Goal: Information Seeking & Learning: Understand process/instructions

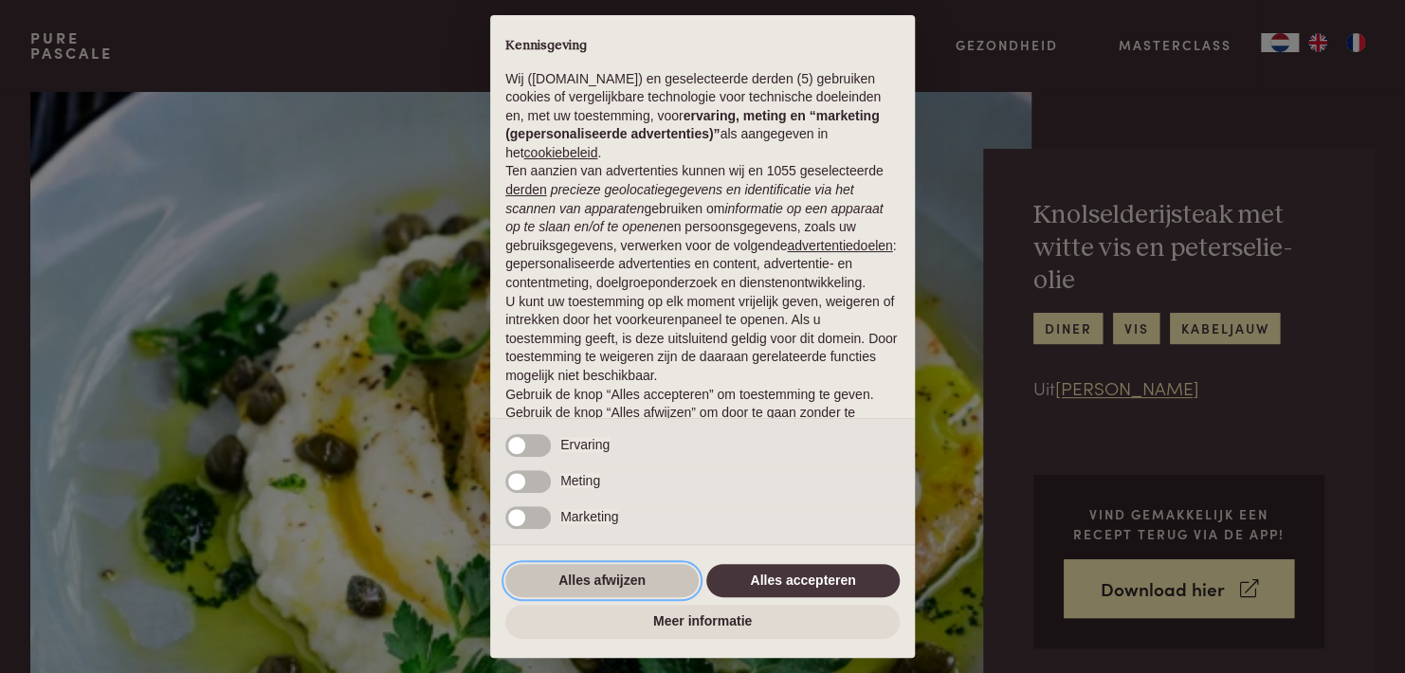
click at [605, 571] on button "Alles afwijzen" at bounding box center [601, 581] width 193 height 34
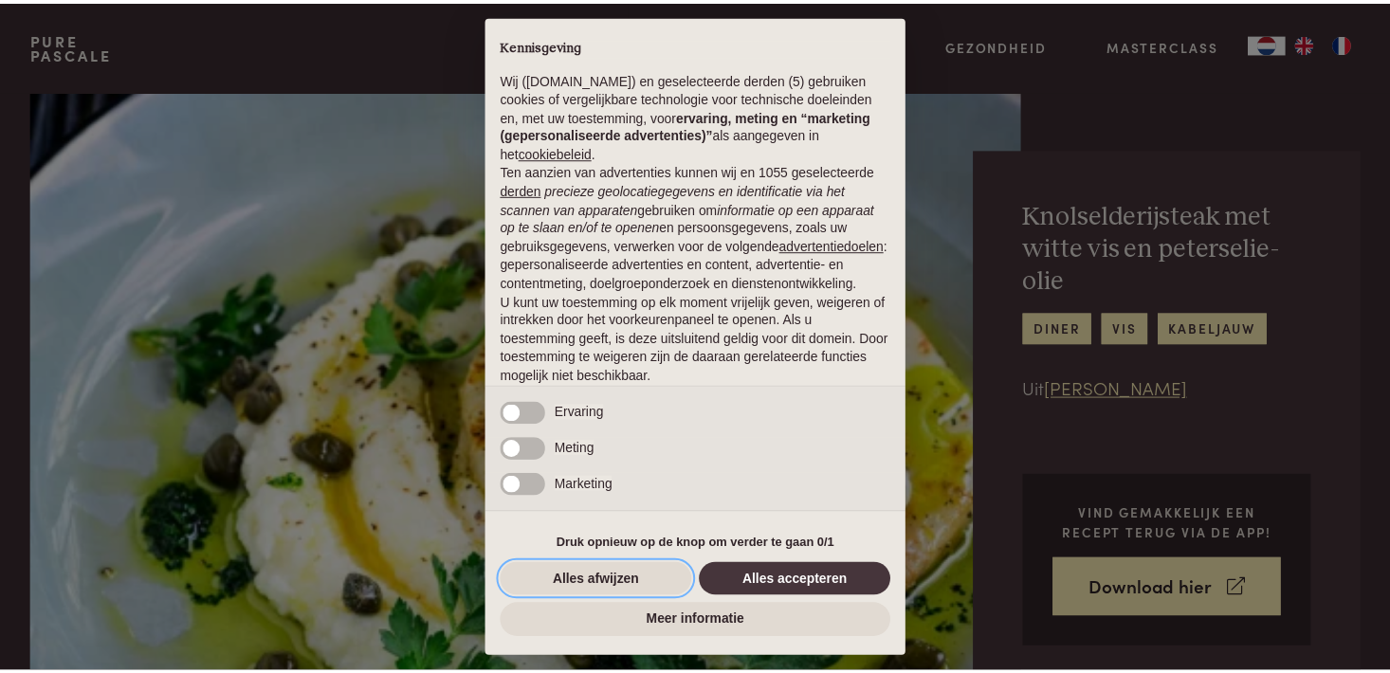
scroll to position [88, 0]
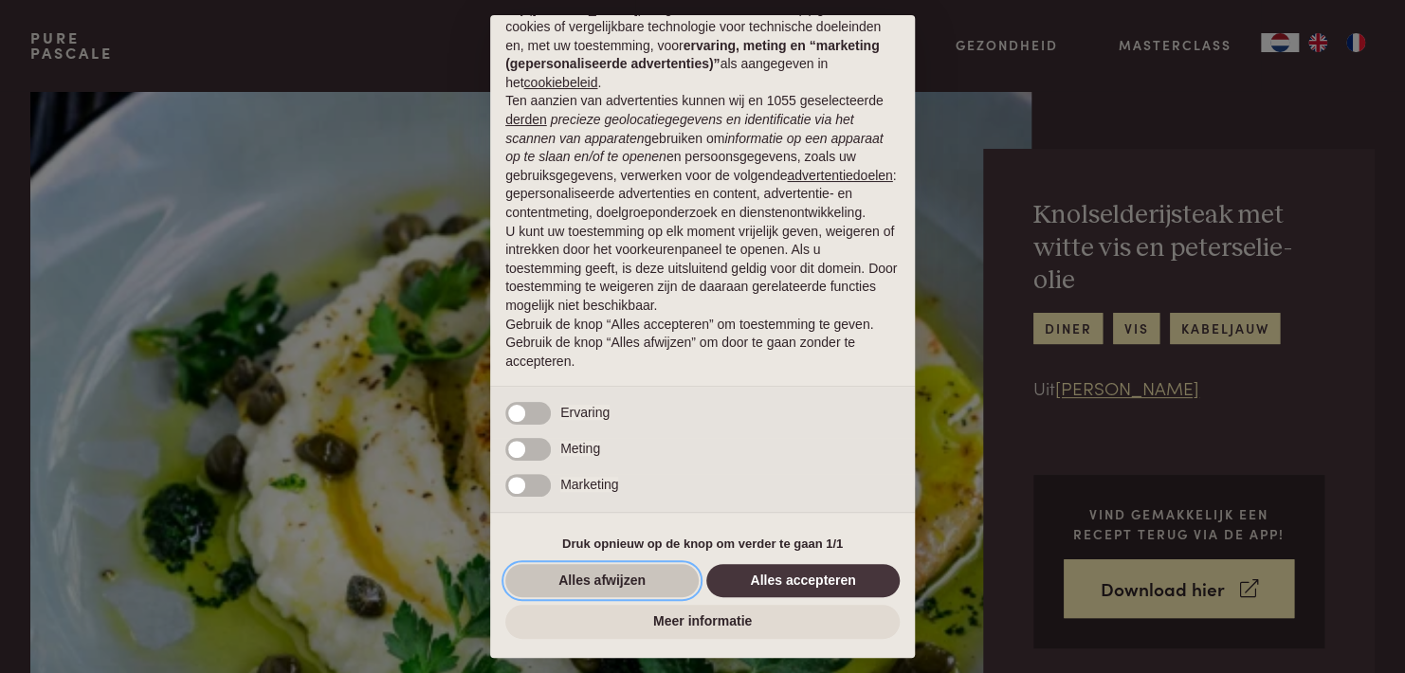
click at [646, 579] on button "Alles afwijzen" at bounding box center [601, 581] width 193 height 34
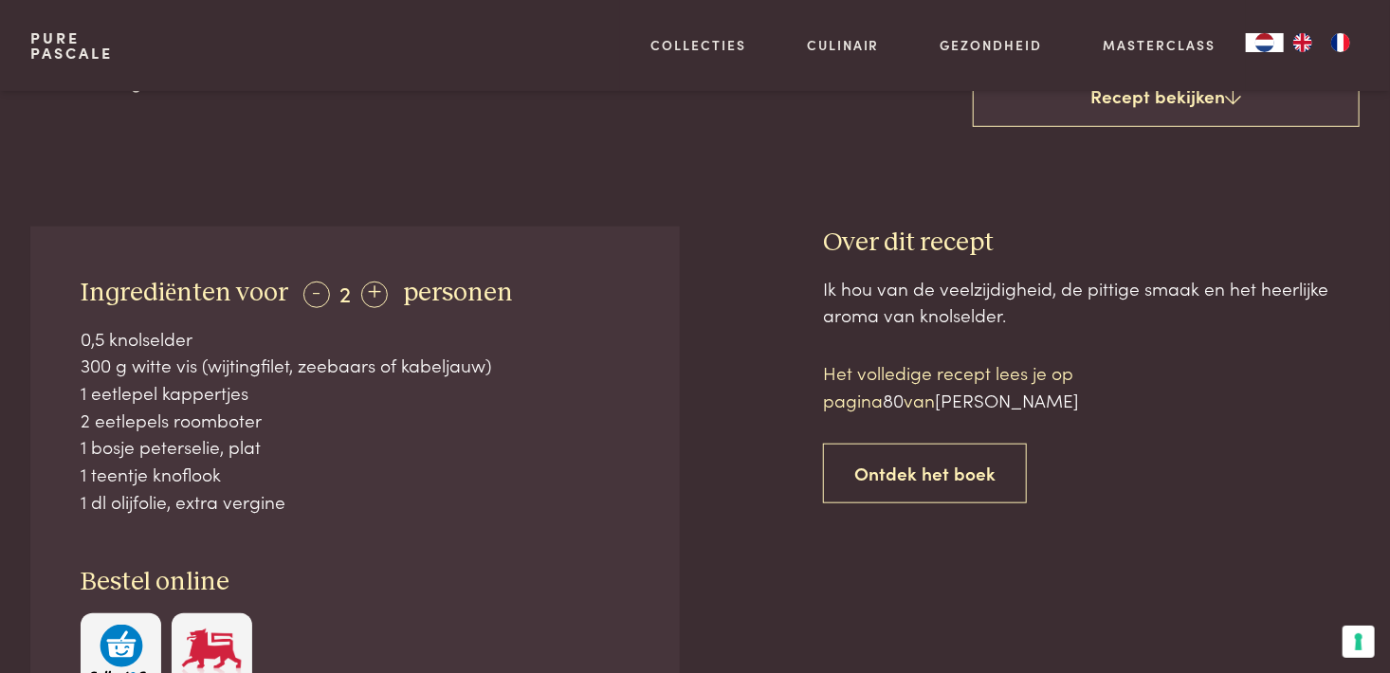
scroll to position [455, 0]
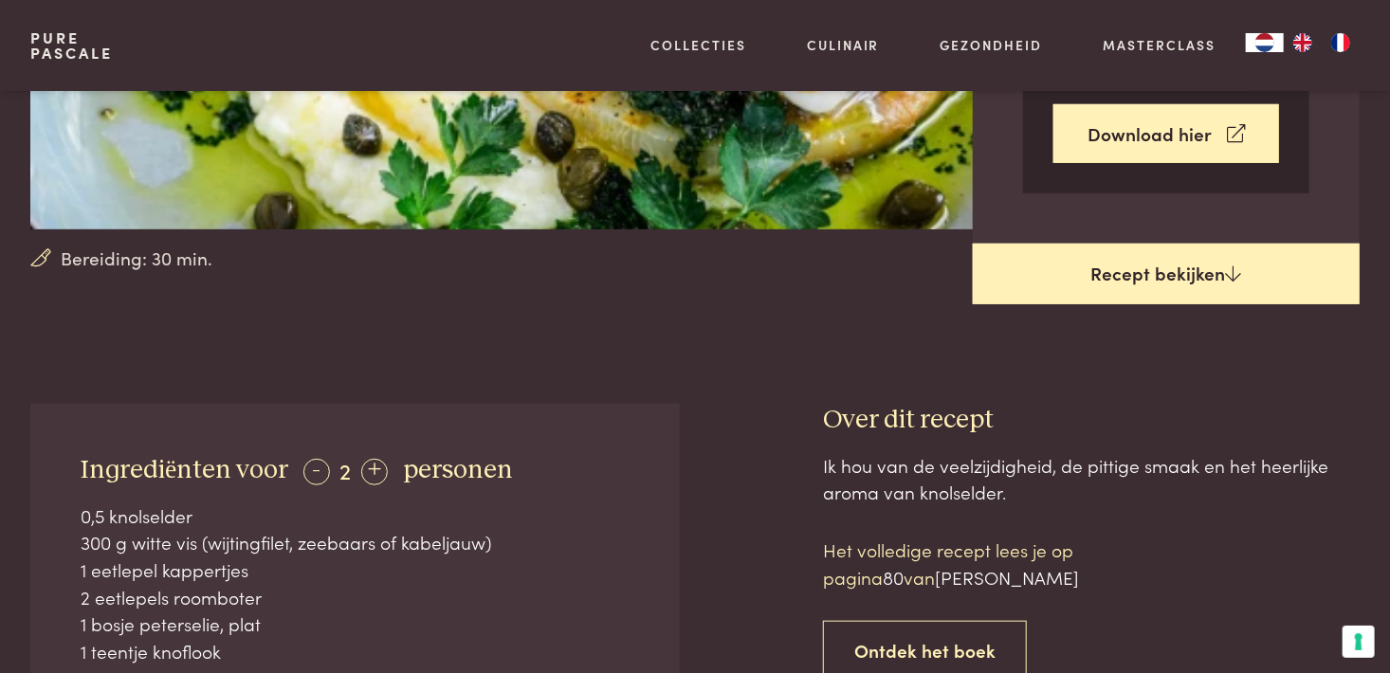
click at [1202, 260] on link "Recept bekijken" at bounding box center [1166, 274] width 387 height 61
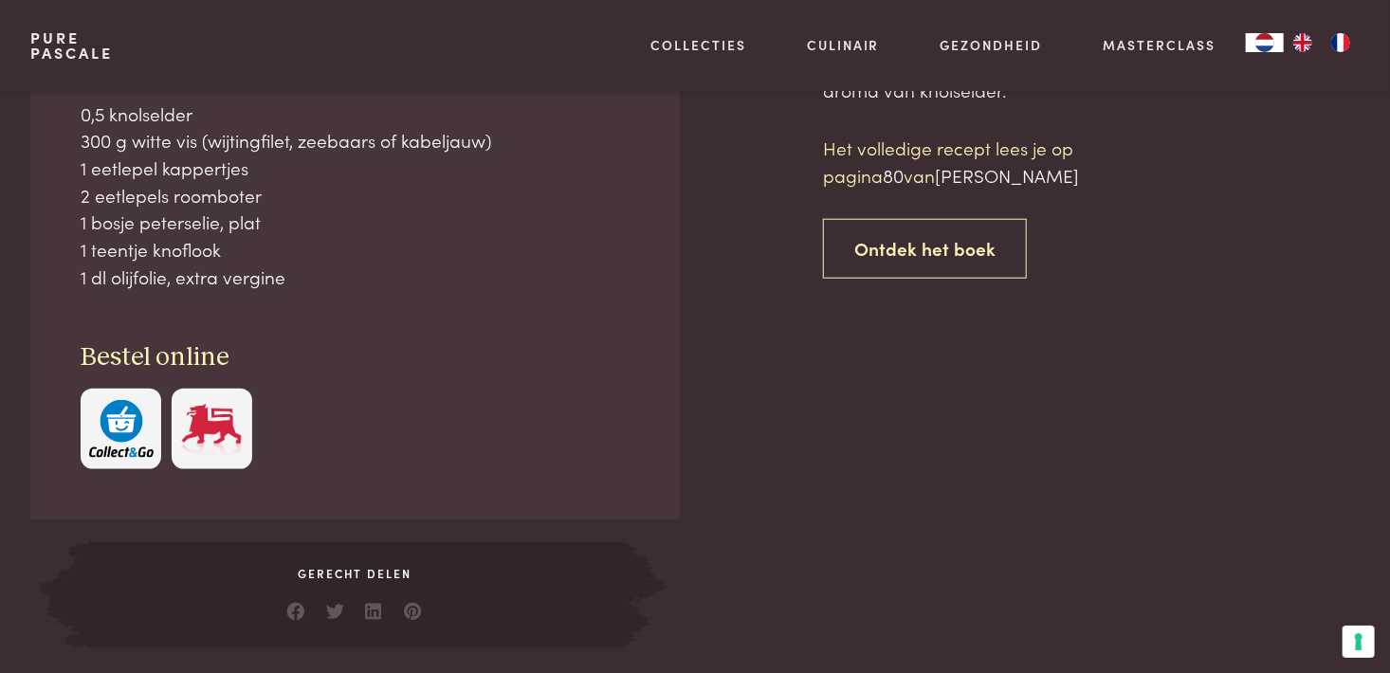
scroll to position [858, 0]
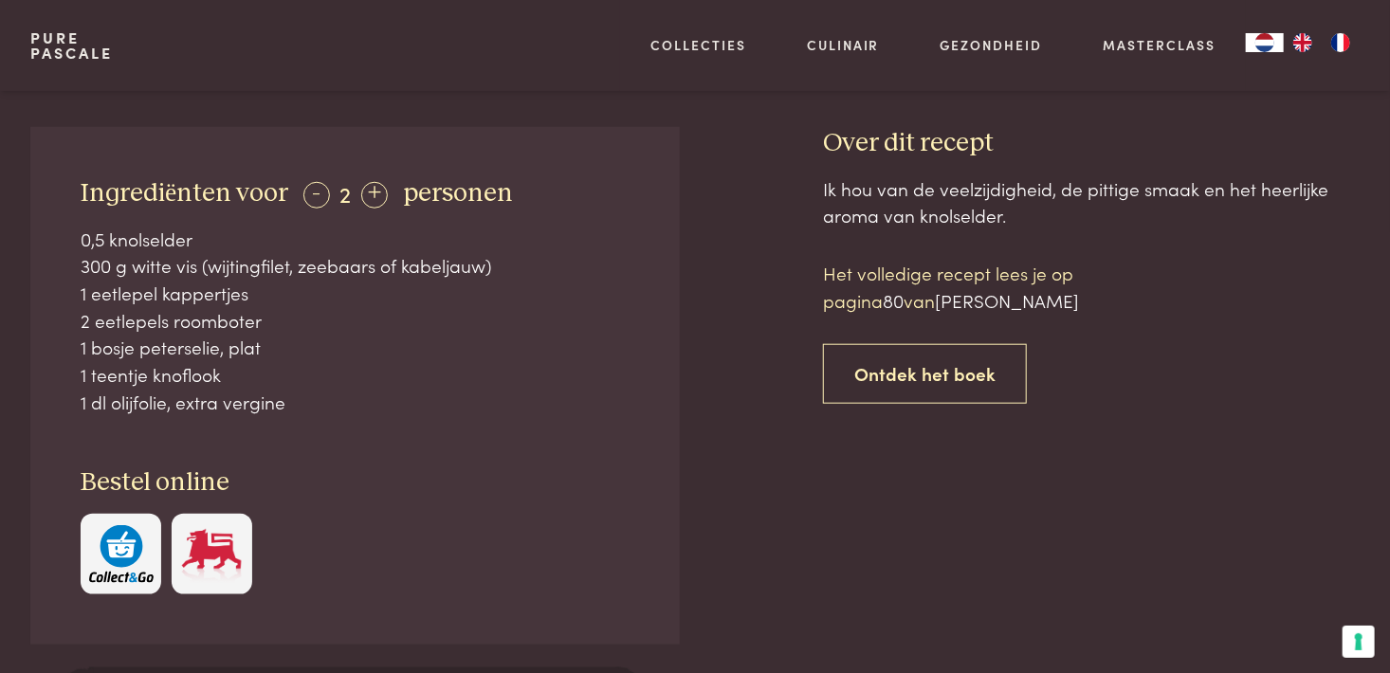
scroll to position [593, 0]
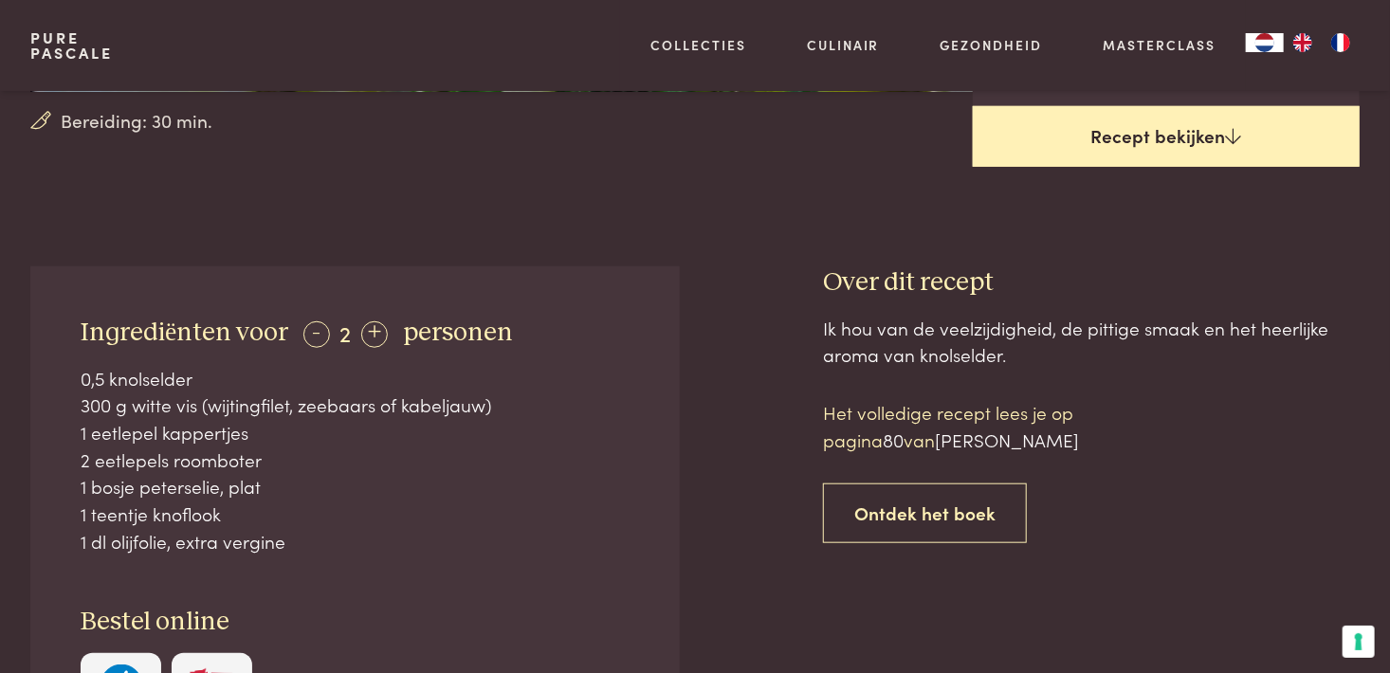
click at [1222, 128] on link "Recept bekijken" at bounding box center [1166, 136] width 387 height 61
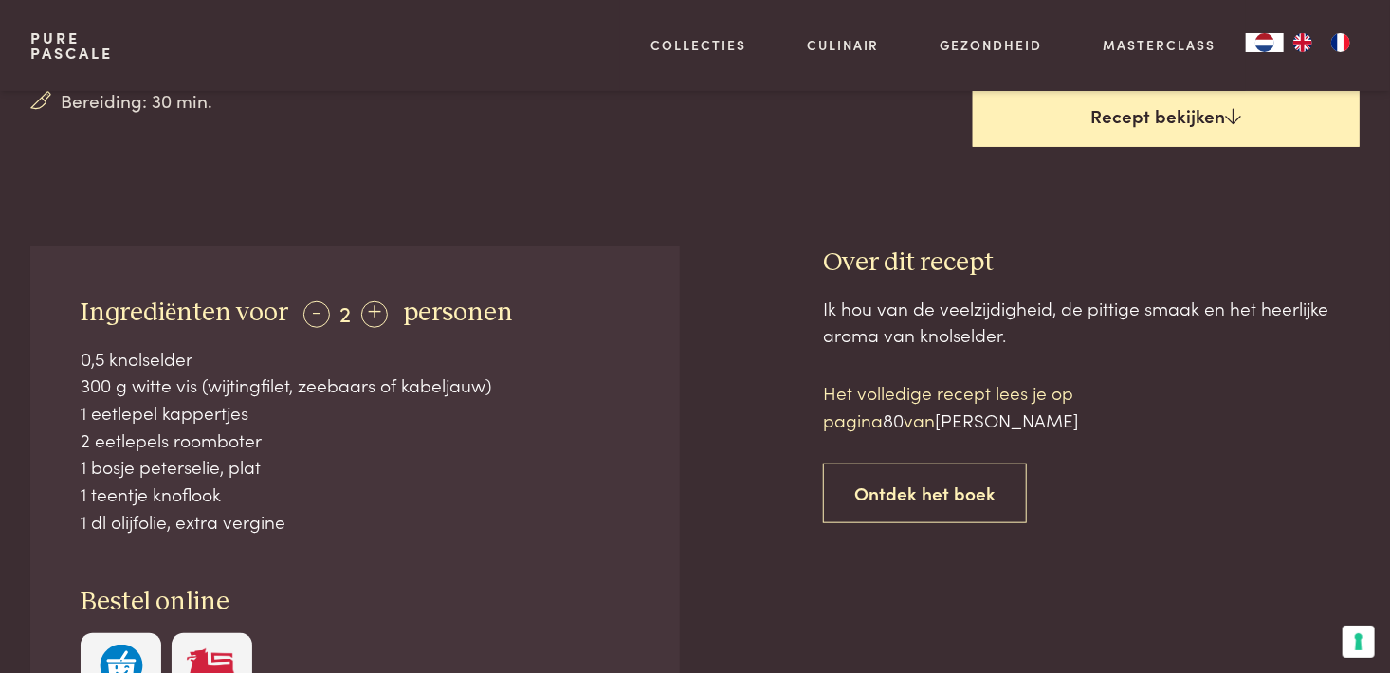
click at [1222, 128] on link "Recept bekijken" at bounding box center [1166, 116] width 387 height 61
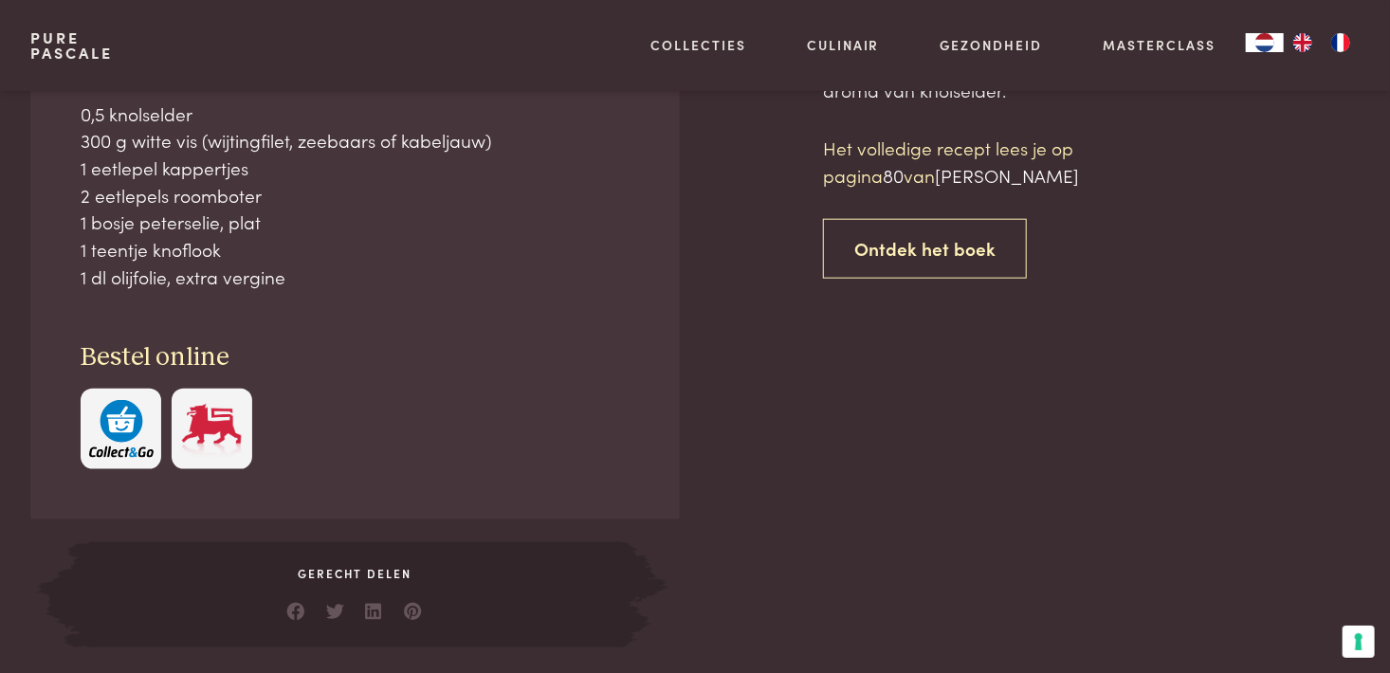
scroll to position [858, 0]
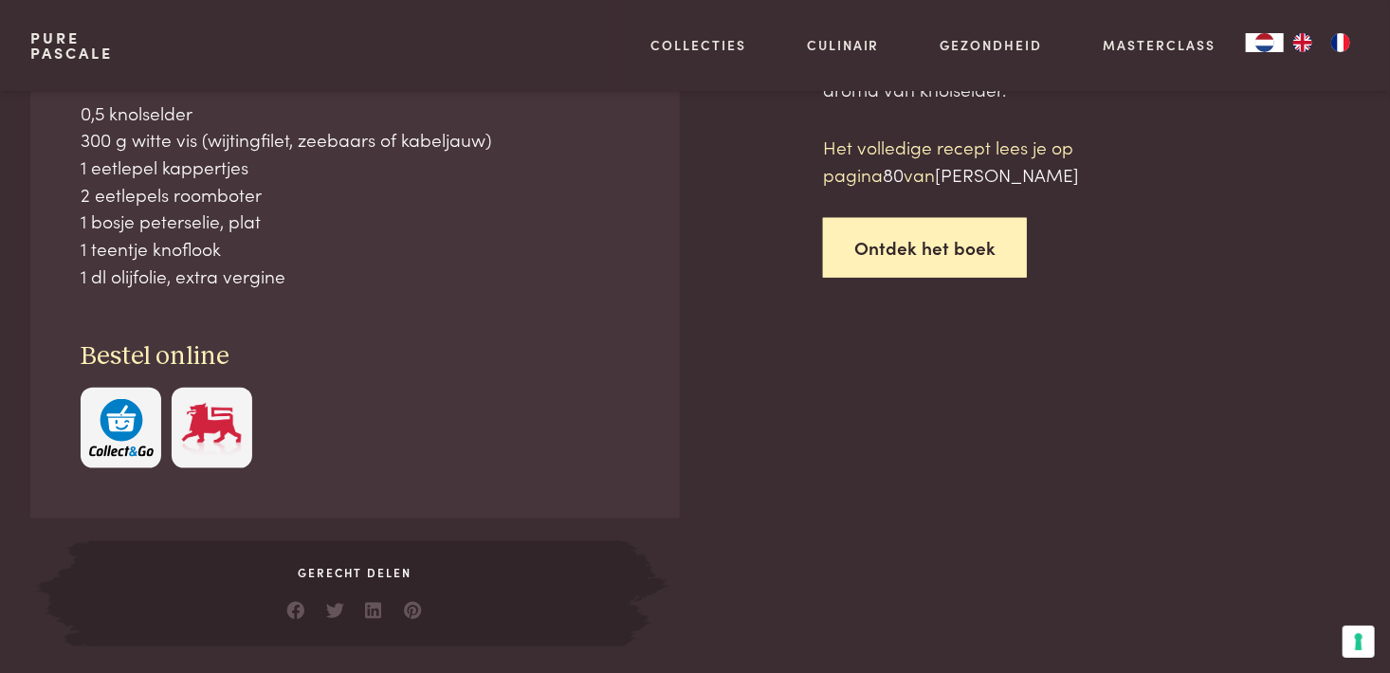
click at [970, 240] on link "Ontdek het boek" at bounding box center [925, 248] width 204 height 60
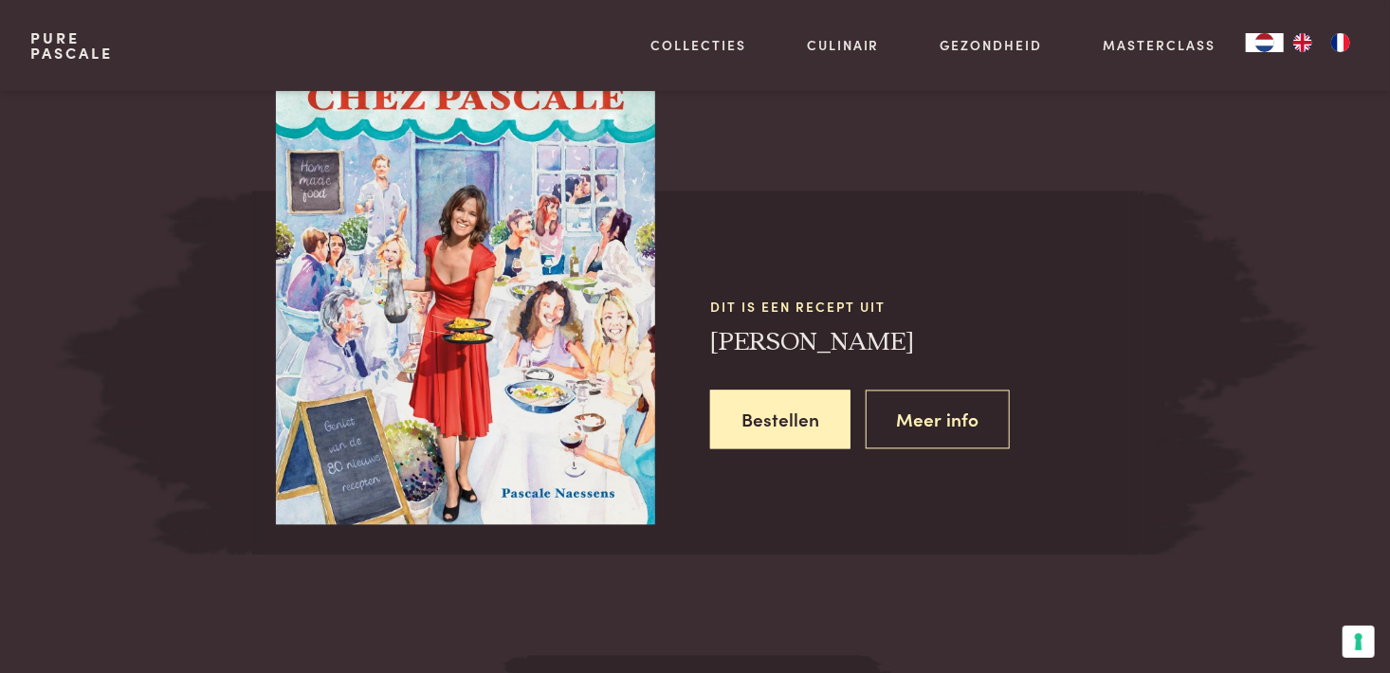
scroll to position [1705, 0]
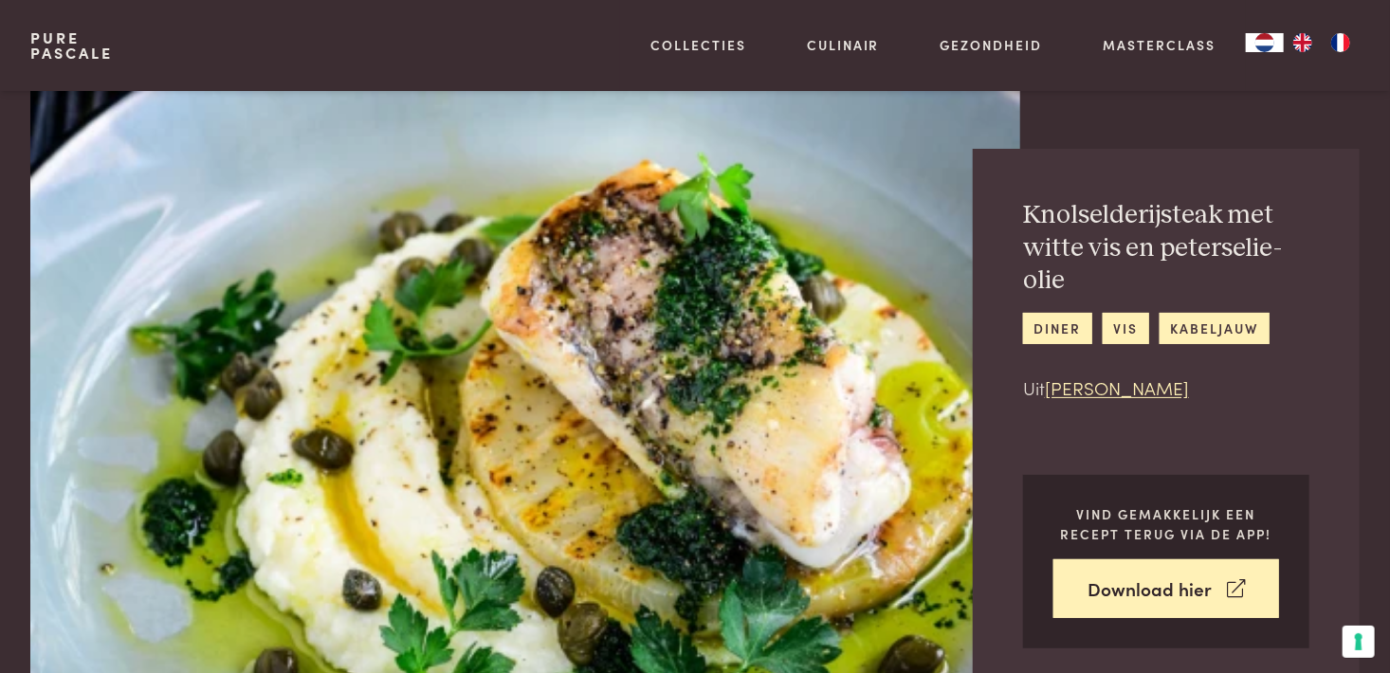
scroll to position [858, 0]
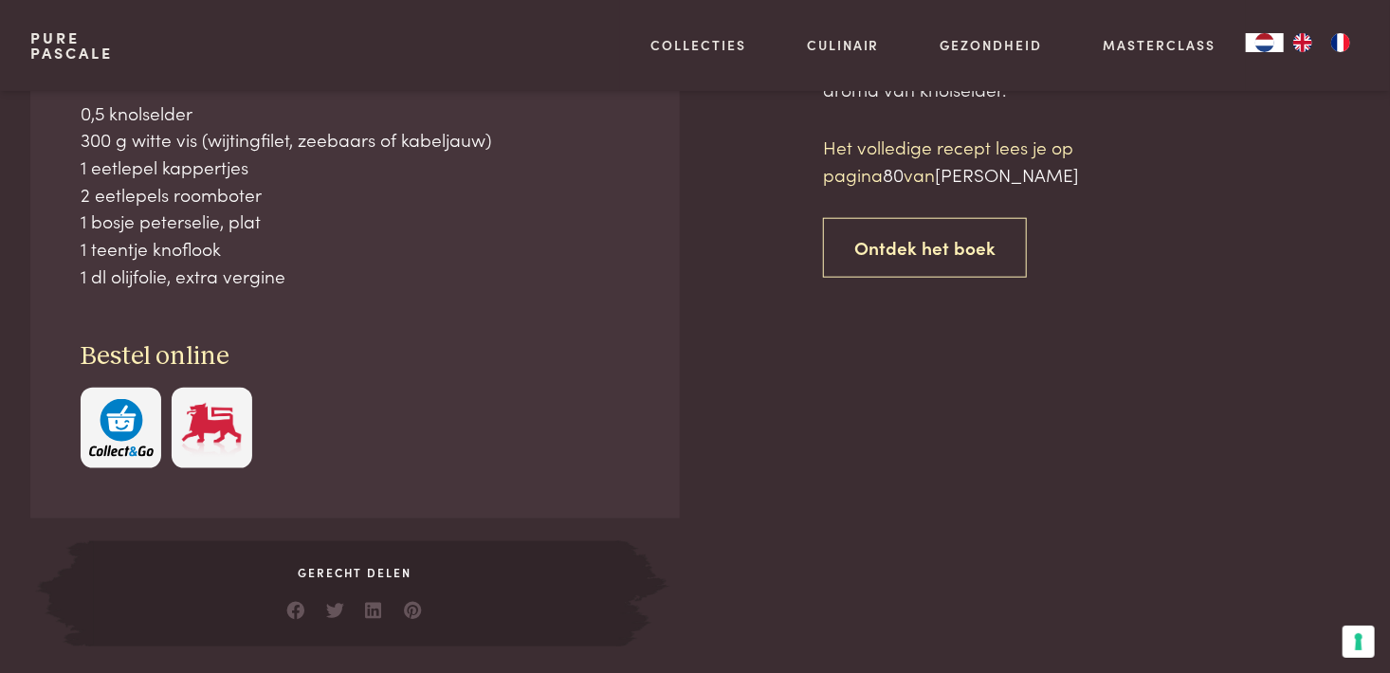
scroll to position [616, 0]
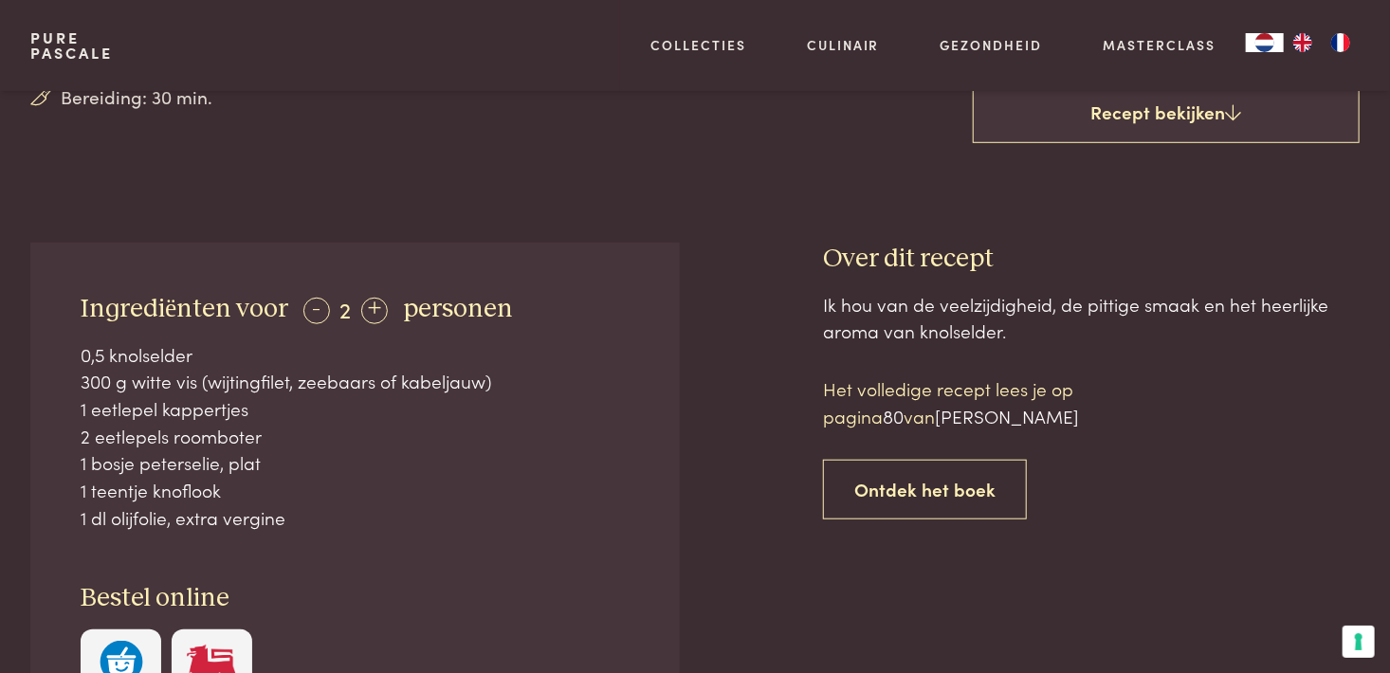
scroll to position [858, 0]
